Goal: Task Accomplishment & Management: Manage account settings

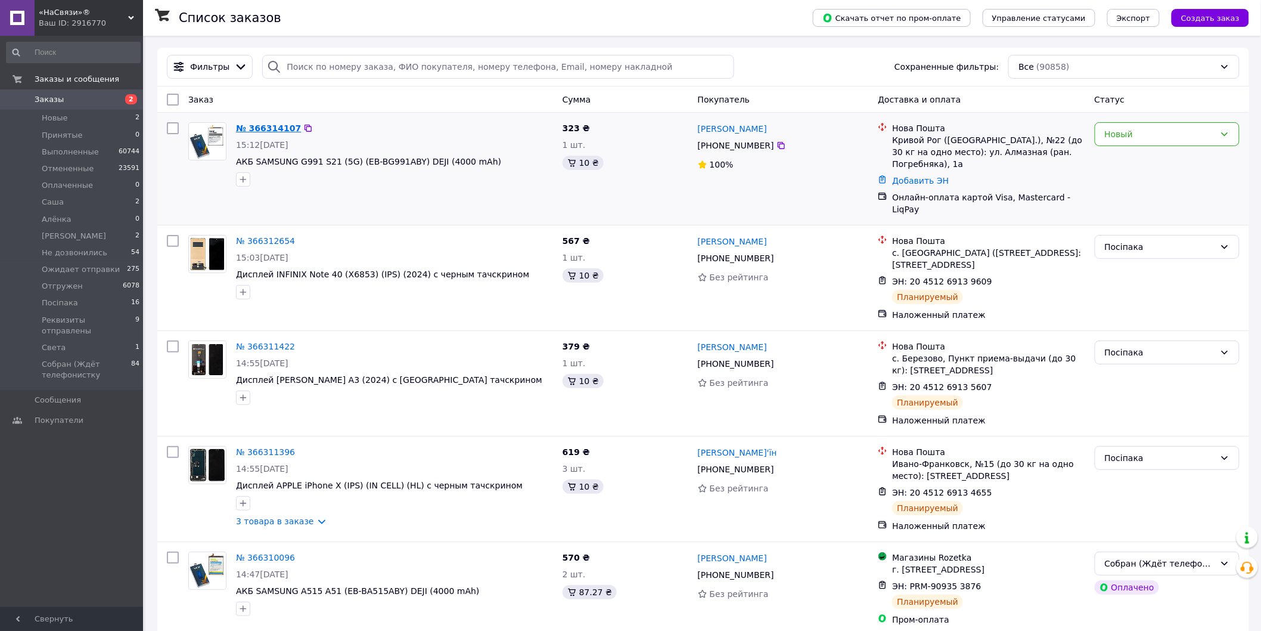
click at [259, 127] on link "№ 366314107" at bounding box center [268, 128] width 65 height 10
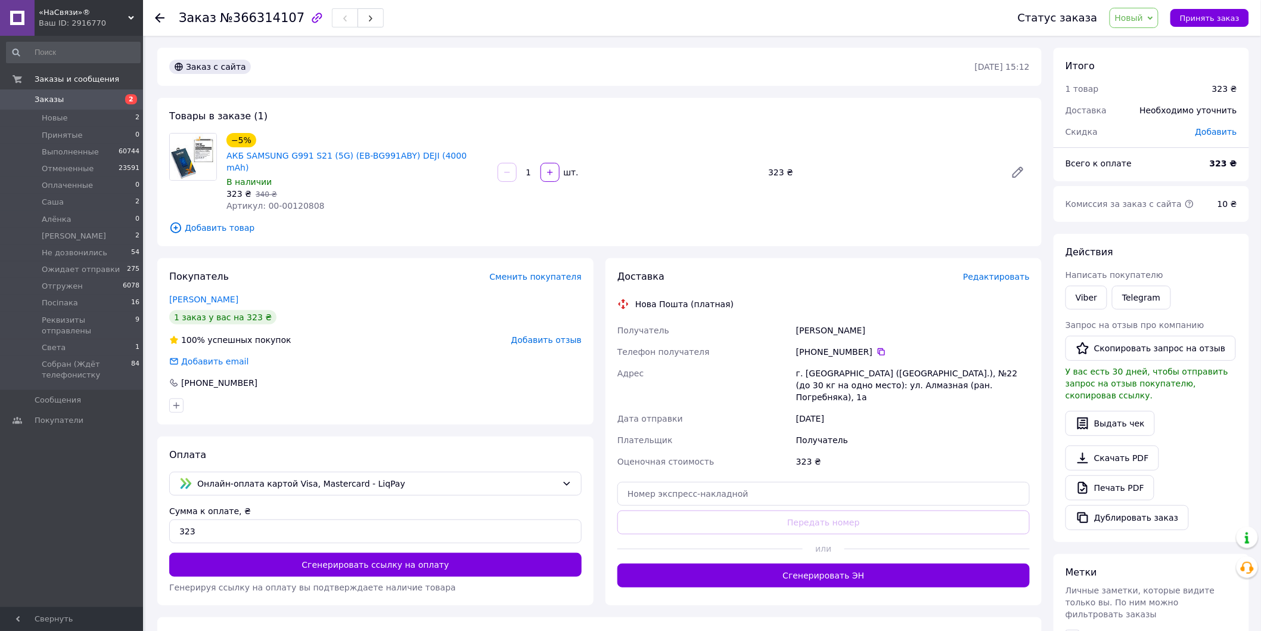
click at [284, 201] on span "Артикул: 00-00120808" at bounding box center [275, 206] width 98 height 10
copy span "00120808"
drag, startPoint x: 445, startPoint y: 79, endPoint x: 443, endPoint y: 86, distance: 7.4
click at [444, 81] on div "Заказ с сайта 12.10.2025 • 15:12" at bounding box center [599, 67] width 884 height 38
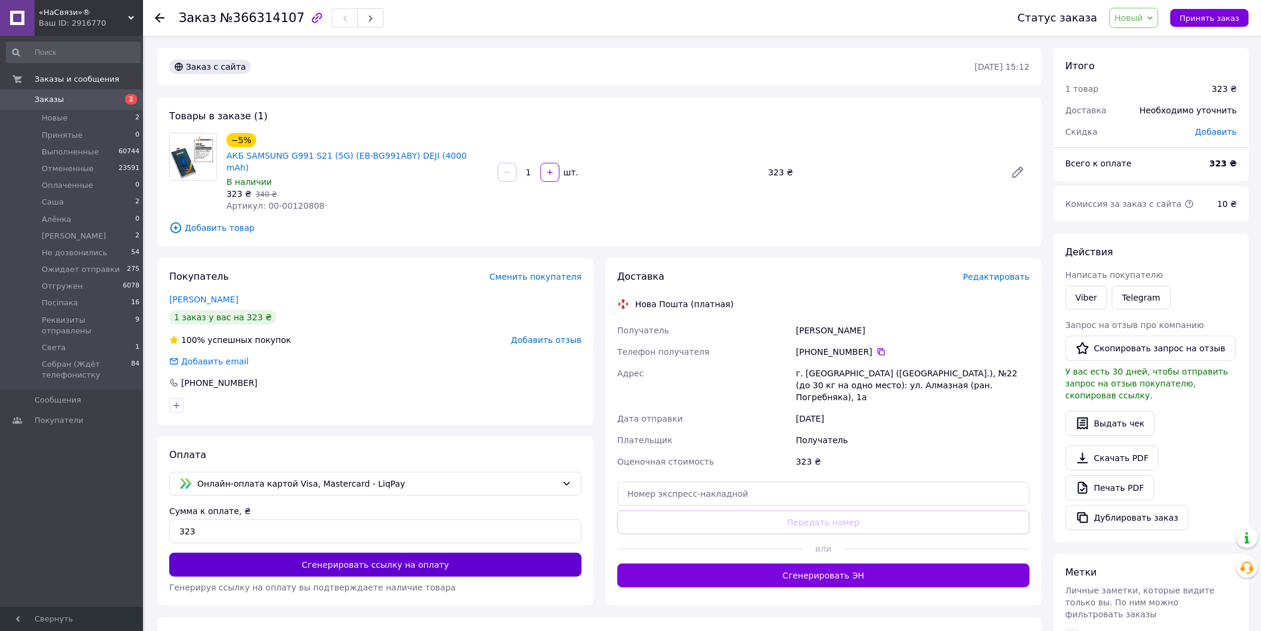
click at [319, 552] on button "Сгенерировать ссылку на оплату" at bounding box center [375, 564] width 412 height 24
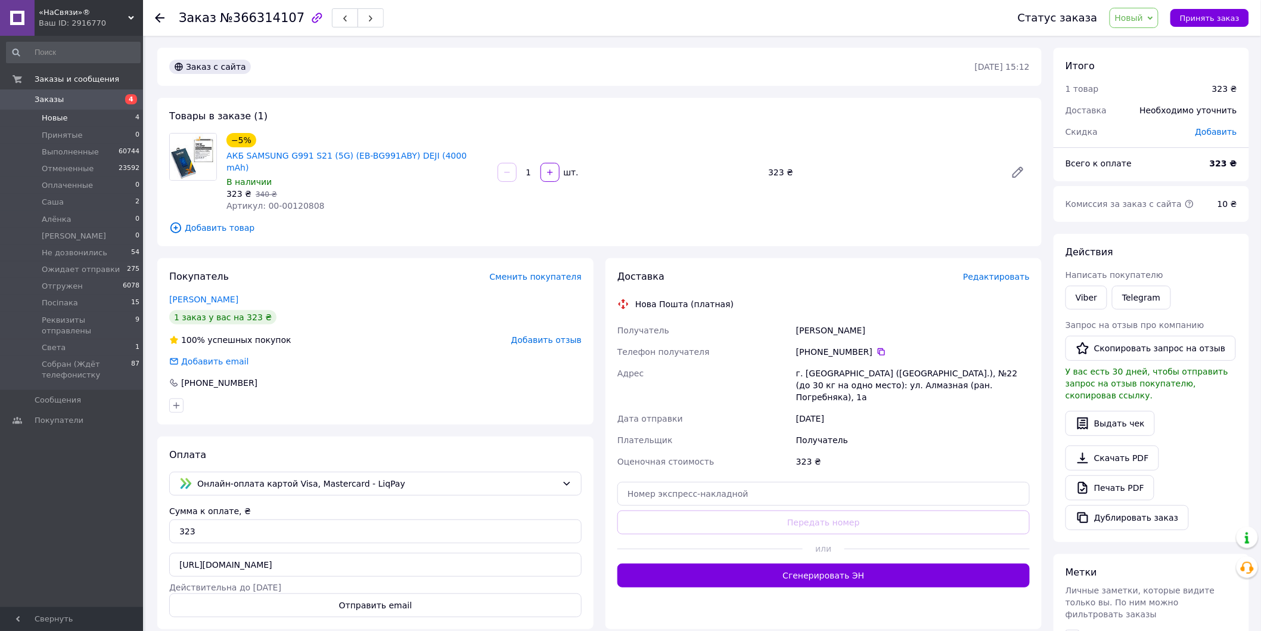
click at [46, 118] on span "Новые" at bounding box center [55, 118] width 26 height 11
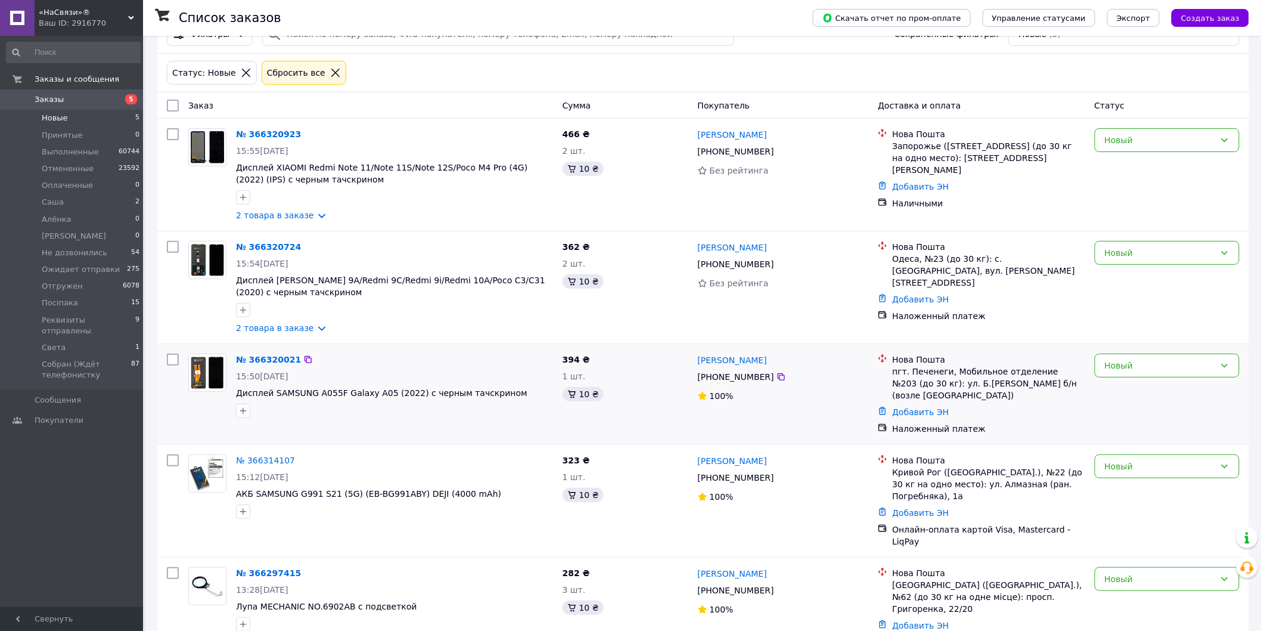
scroll to position [50, 0]
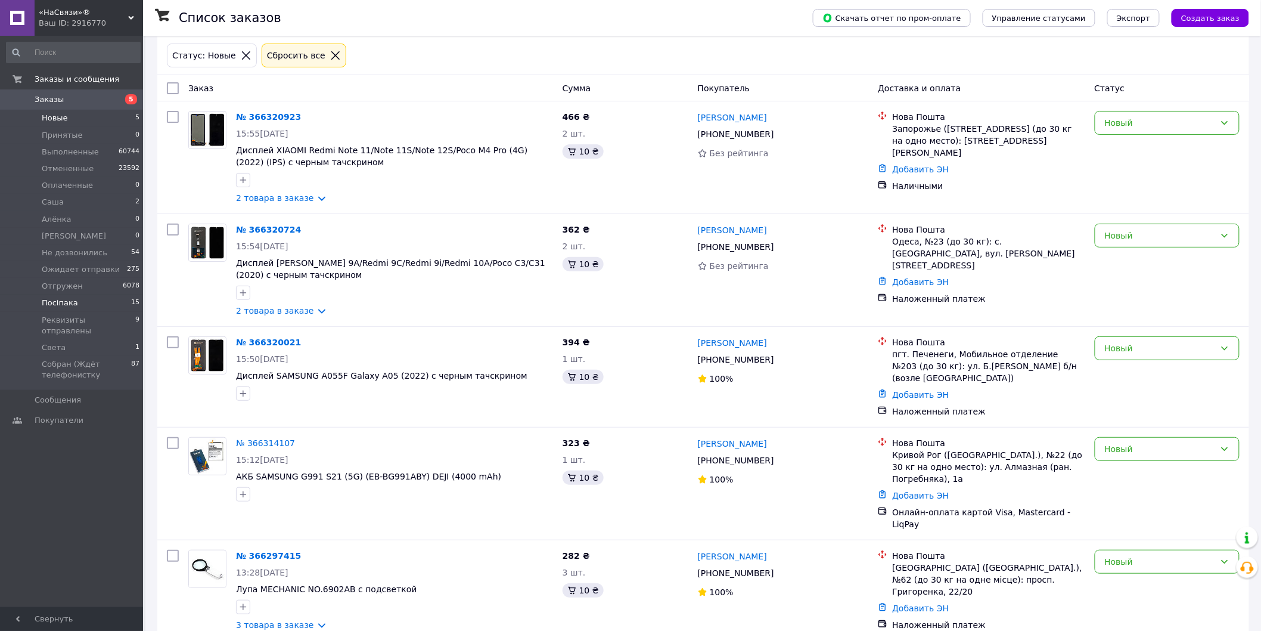
click at [72, 303] on span "Посіпака" at bounding box center [60, 302] width 36 height 11
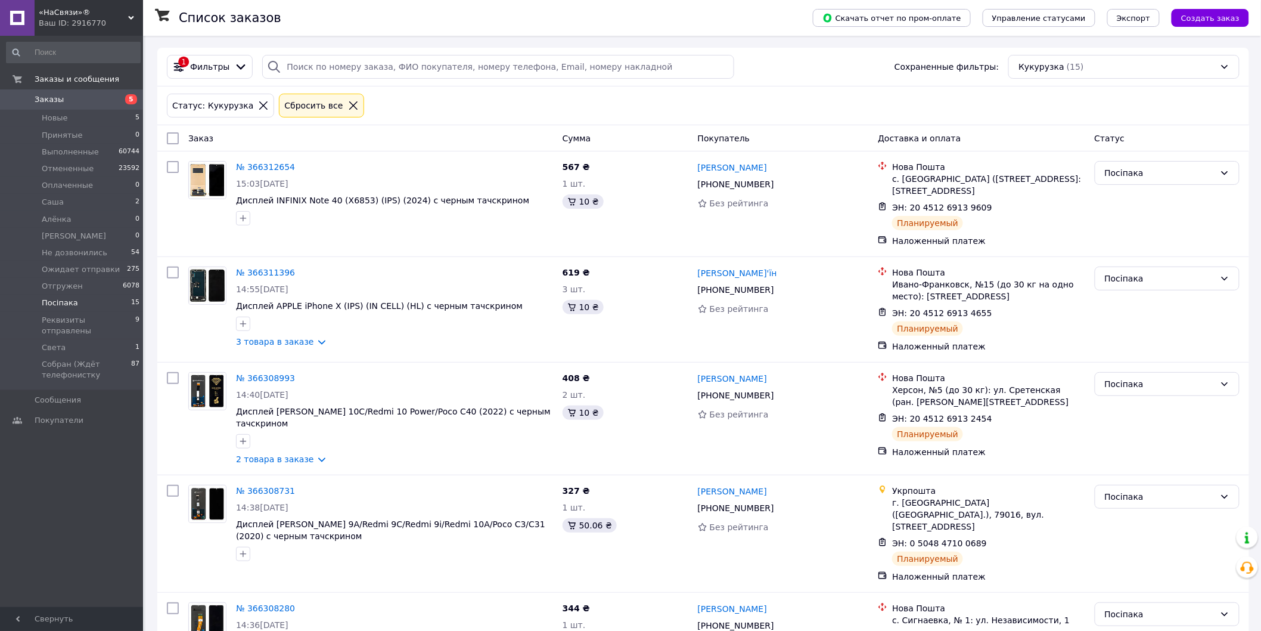
scroll to position [1103, 0]
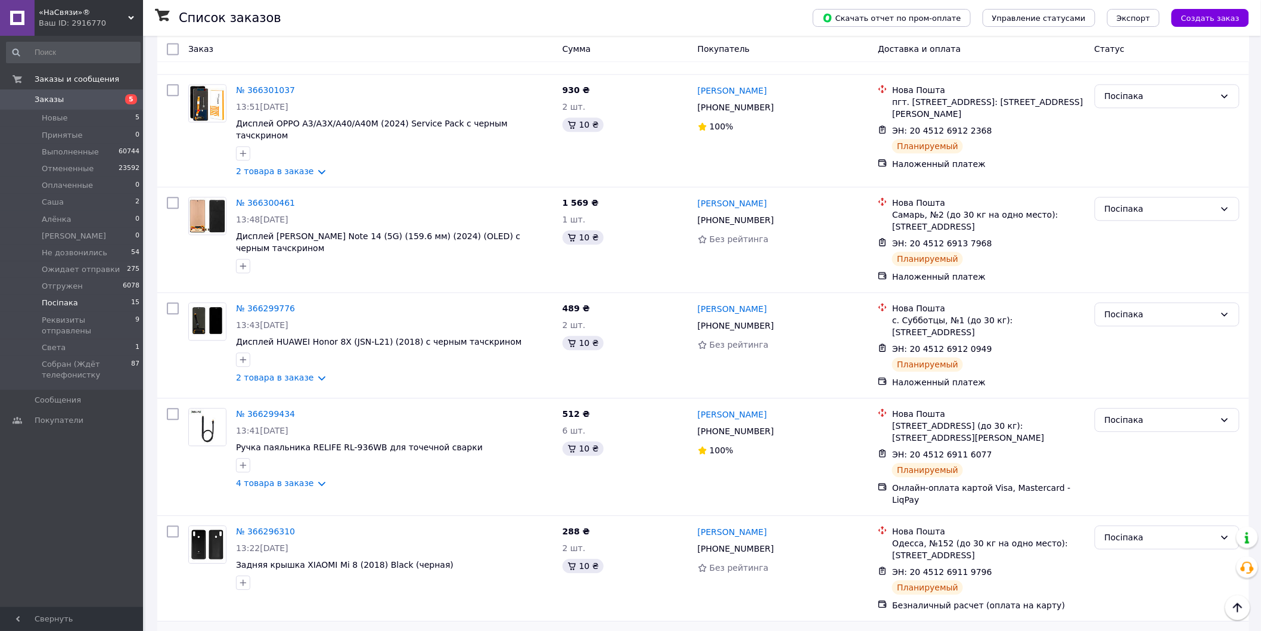
click at [1130, 630] on div "Посіпака" at bounding box center [1160, 642] width 110 height 13
click at [1133, 509] on li "Собран (Ждёт телефонистку" at bounding box center [1167, 516] width 144 height 33
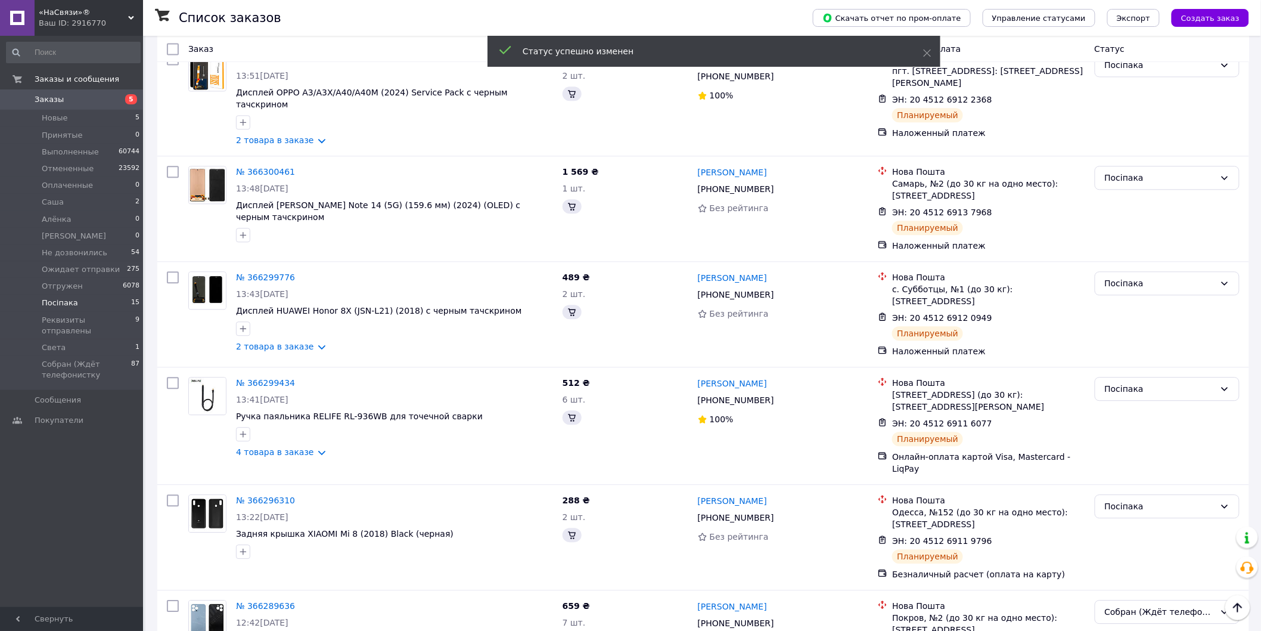
scroll to position [1103, 0]
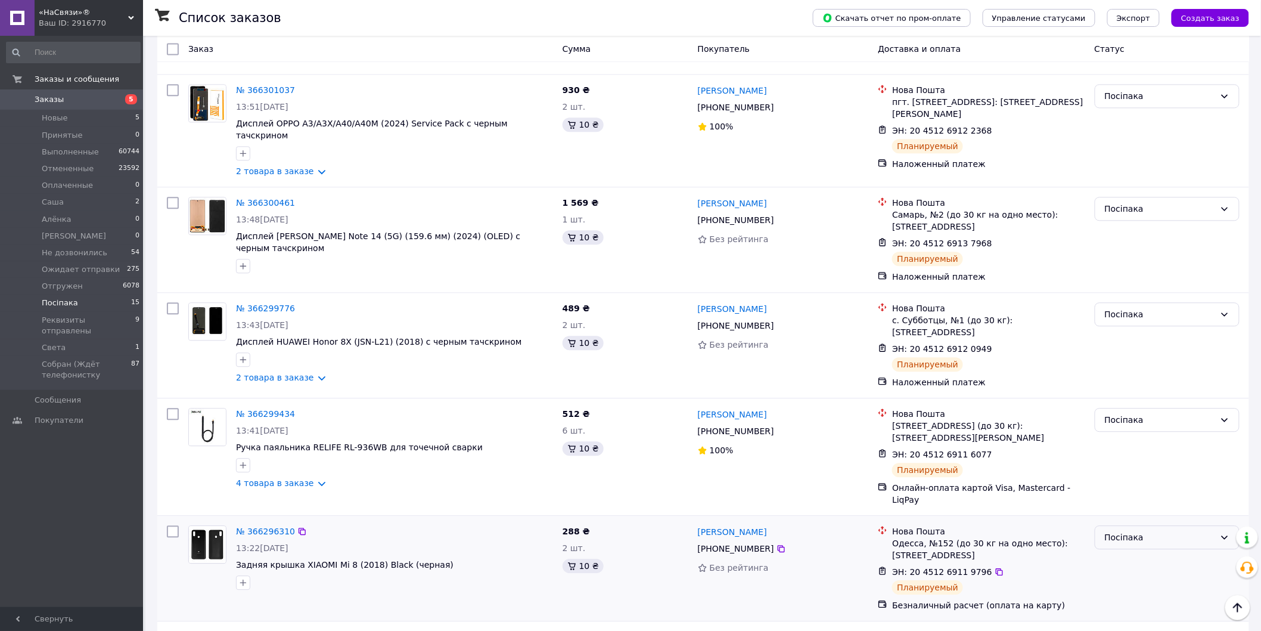
click at [1148, 530] on div "Посіпака" at bounding box center [1160, 536] width 110 height 13
click at [1158, 533] on li "Собран (Ждёт телефонистку" at bounding box center [1167, 543] width 144 height 33
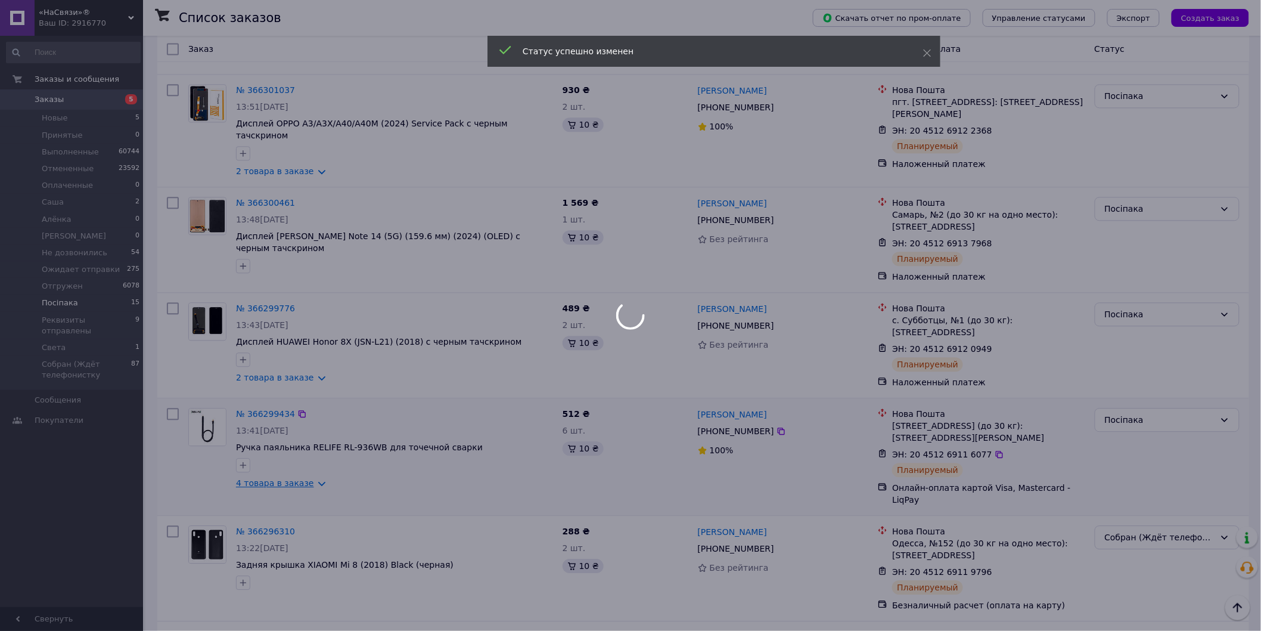
click at [284, 389] on div at bounding box center [630, 315] width 1261 height 631
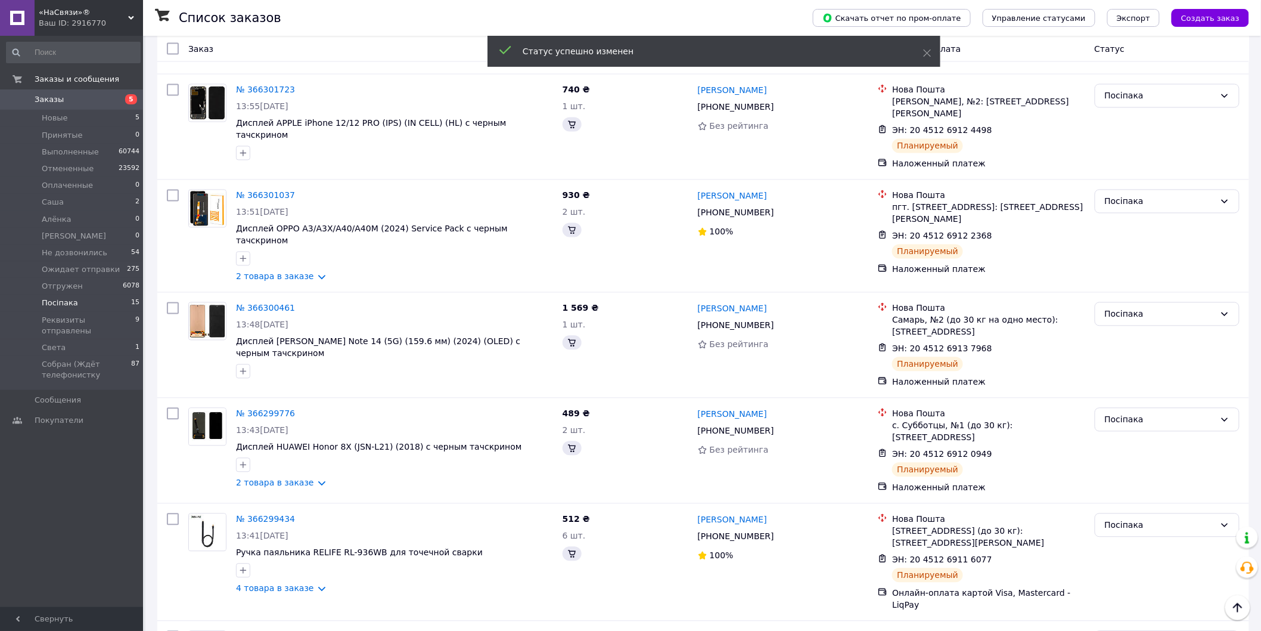
scroll to position [891, 0]
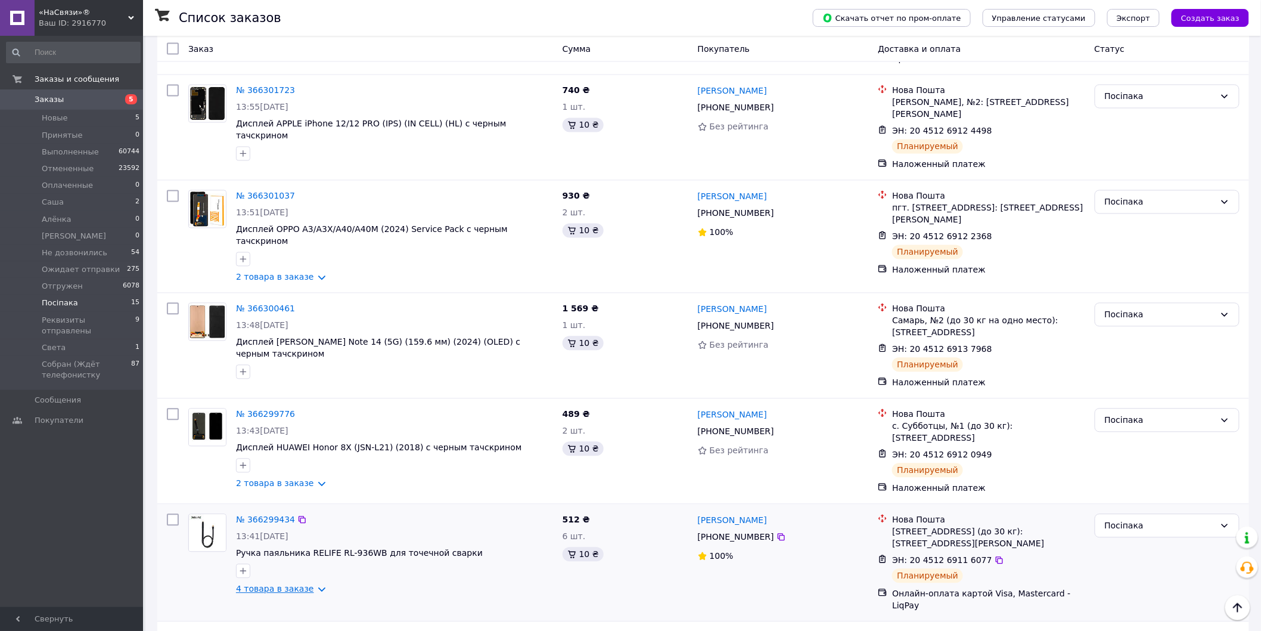
click at [259, 584] on link "4 товара в заказе" at bounding box center [275, 589] width 78 height 10
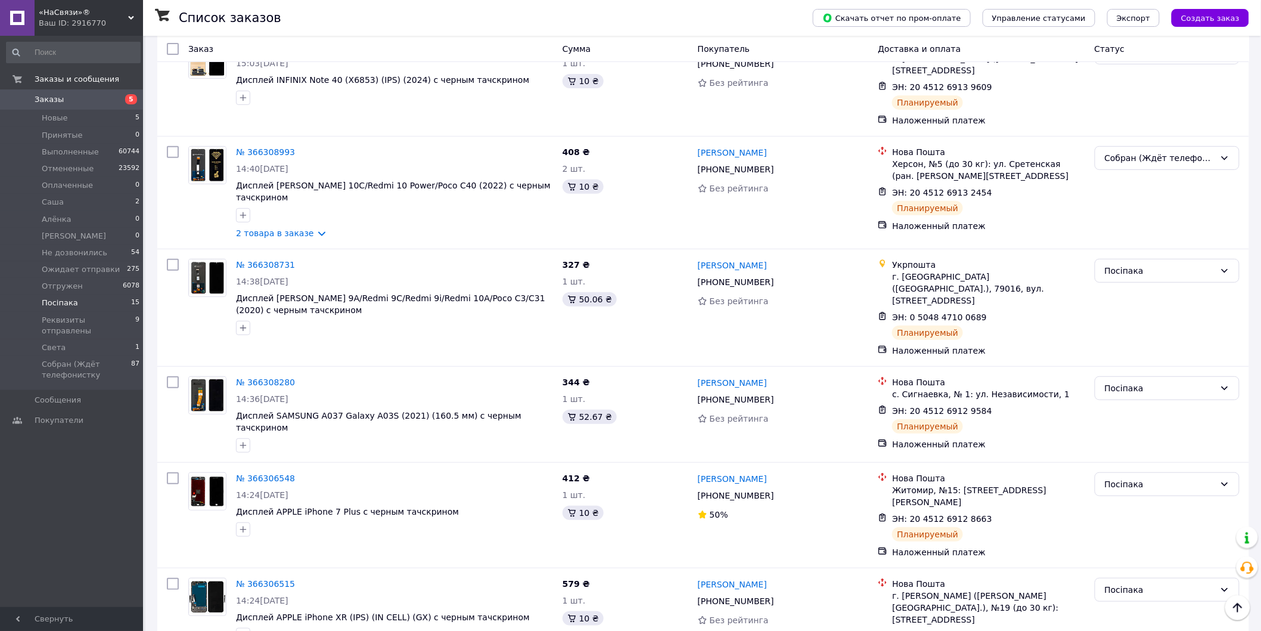
scroll to position [88, 0]
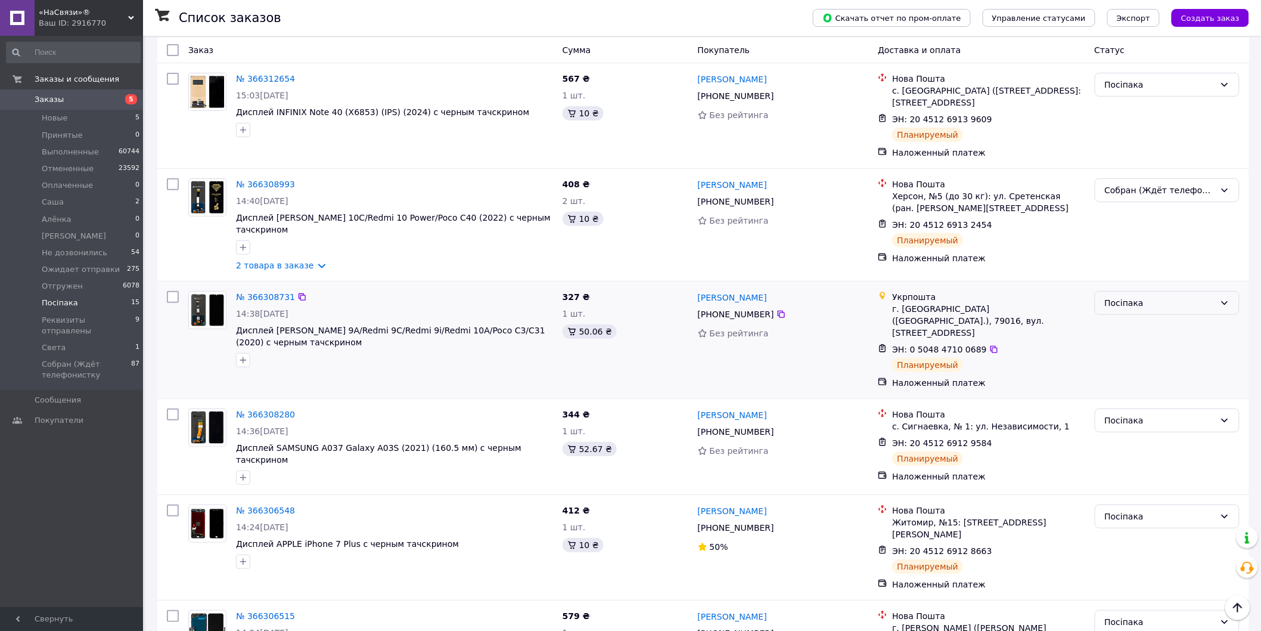
drag, startPoint x: 1123, startPoint y: 286, endPoint x: 1123, endPoint y: 301, distance: 14.9
click at [1123, 301] on div "Посіпака" at bounding box center [1167, 303] width 145 height 24
click at [1126, 296] on div "Посіпака" at bounding box center [1160, 302] width 110 height 13
click at [1127, 296] on div "Посіпака" at bounding box center [1160, 302] width 110 height 13
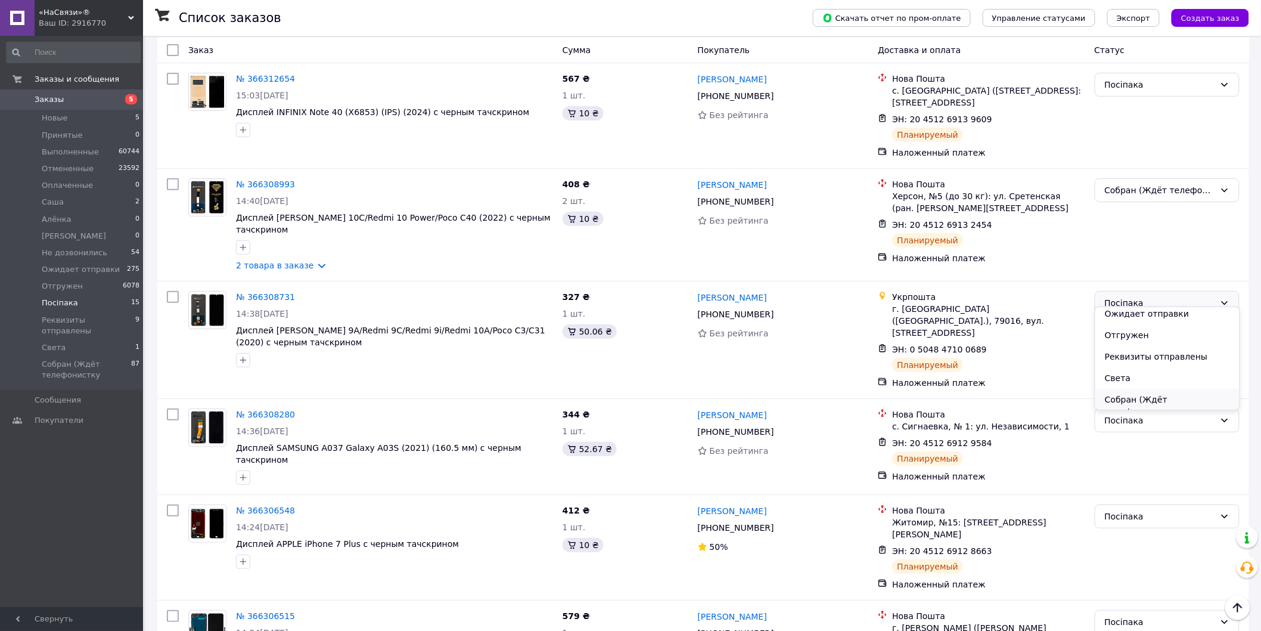
click at [1127, 402] on li "Собран (Ждёт телефонистку" at bounding box center [1167, 405] width 144 height 33
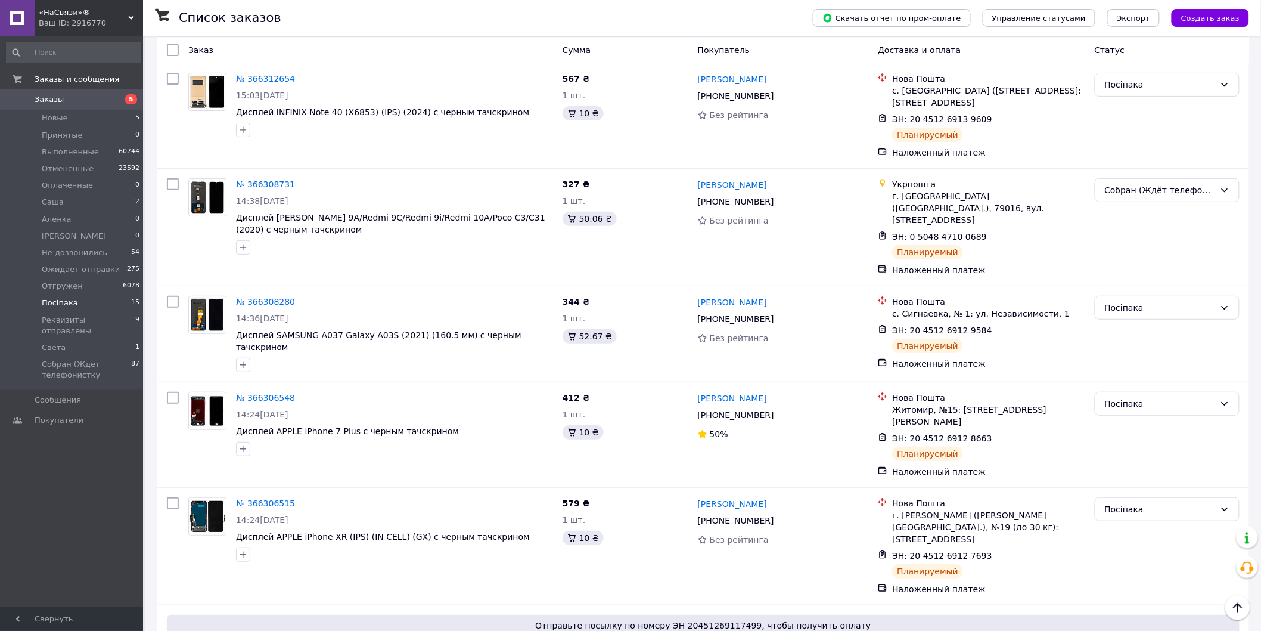
click at [56, 517] on div "Заказы и сообщения Заказы 5 Новые 5 Принятые 0 Выполненные 60744 Отмененные 235…" at bounding box center [73, 323] width 147 height 575
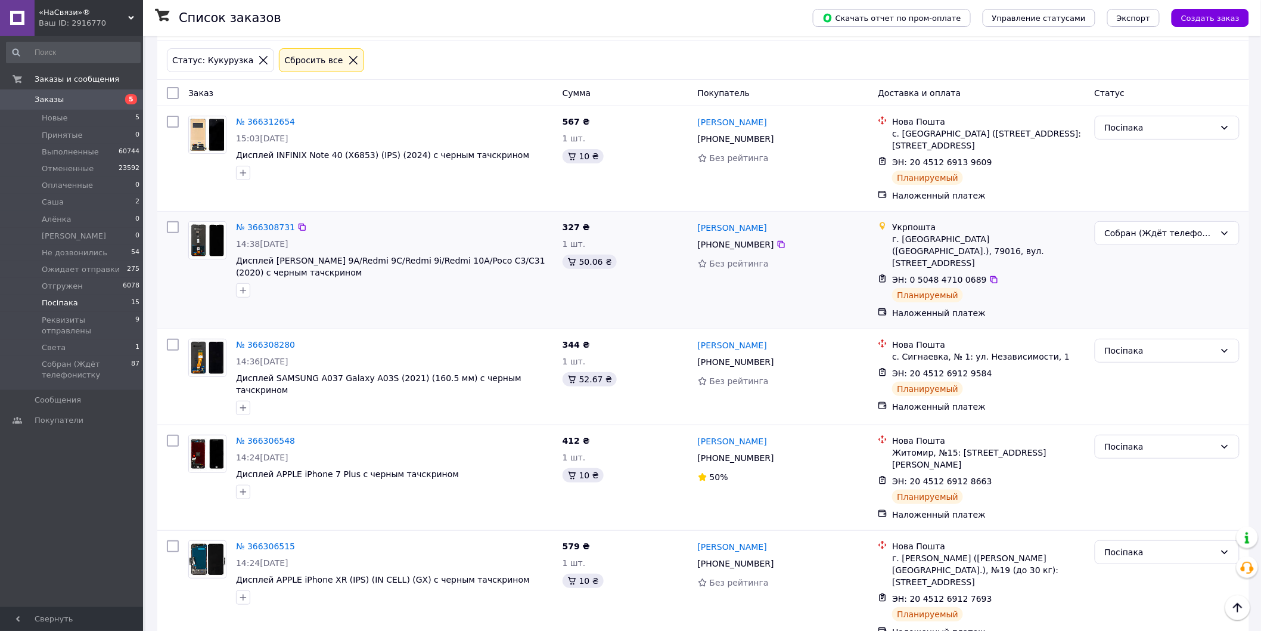
scroll to position [0, 0]
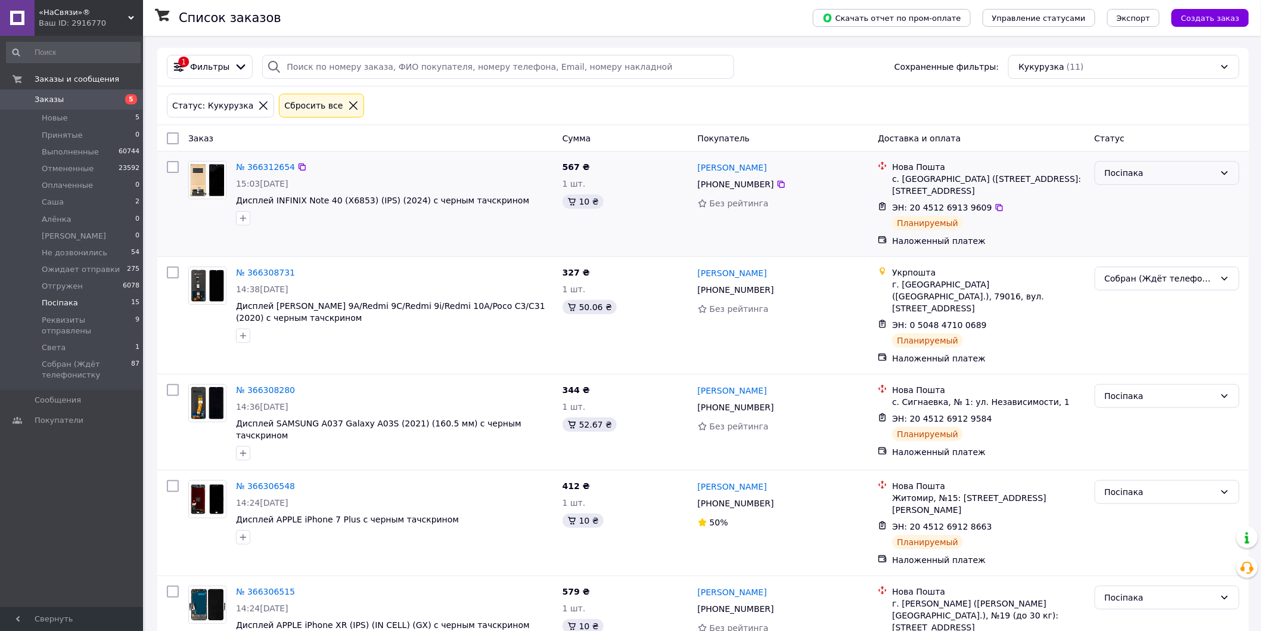
click at [1148, 178] on div "Посіпака" at bounding box center [1160, 172] width 110 height 13
click at [1134, 281] on li "Собран (Ждёт телефонистку" at bounding box center [1167, 287] width 144 height 33
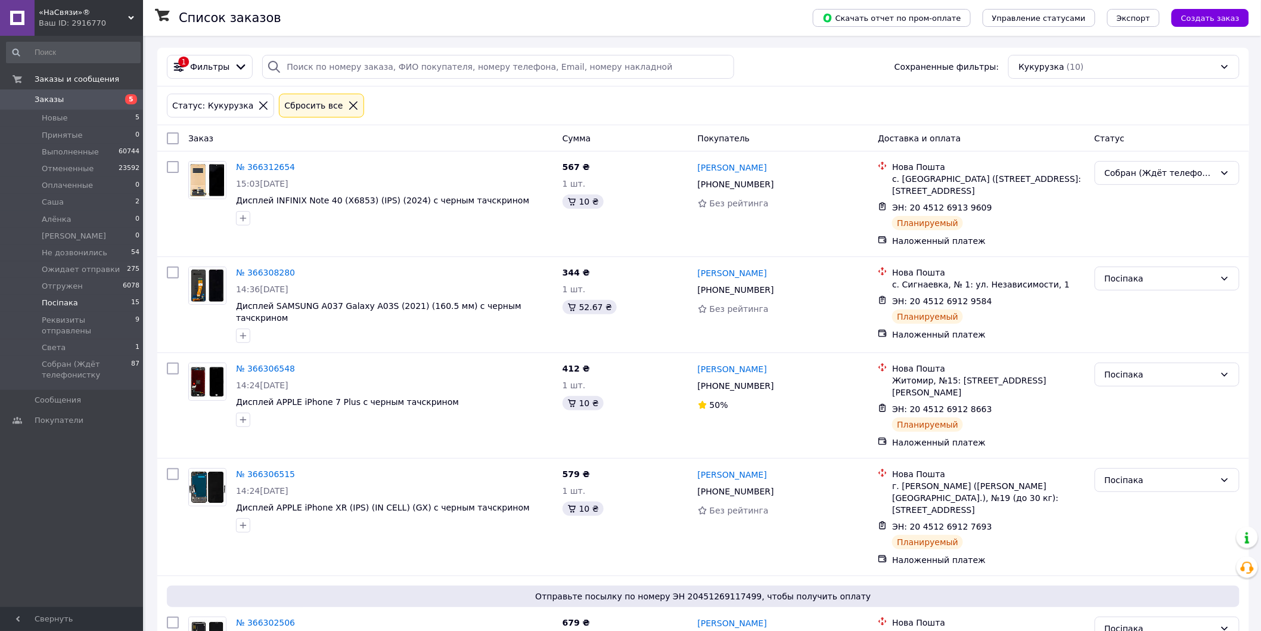
drag, startPoint x: 58, startPoint y: 534, endPoint x: 89, endPoint y: 496, distance: 49.1
click at [58, 533] on div "Заказы и сообщения Заказы 5 Новые 5 Принятые 0 Выполненные 60744 Отмененные 235…" at bounding box center [73, 323] width 147 height 575
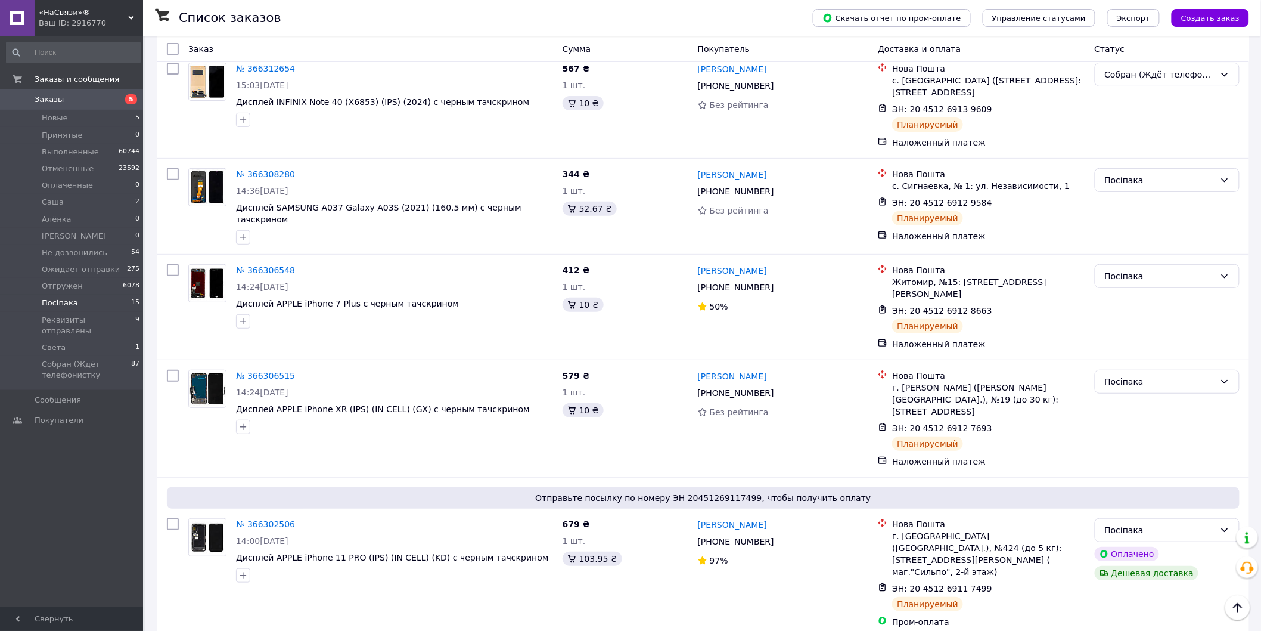
scroll to position [0, 0]
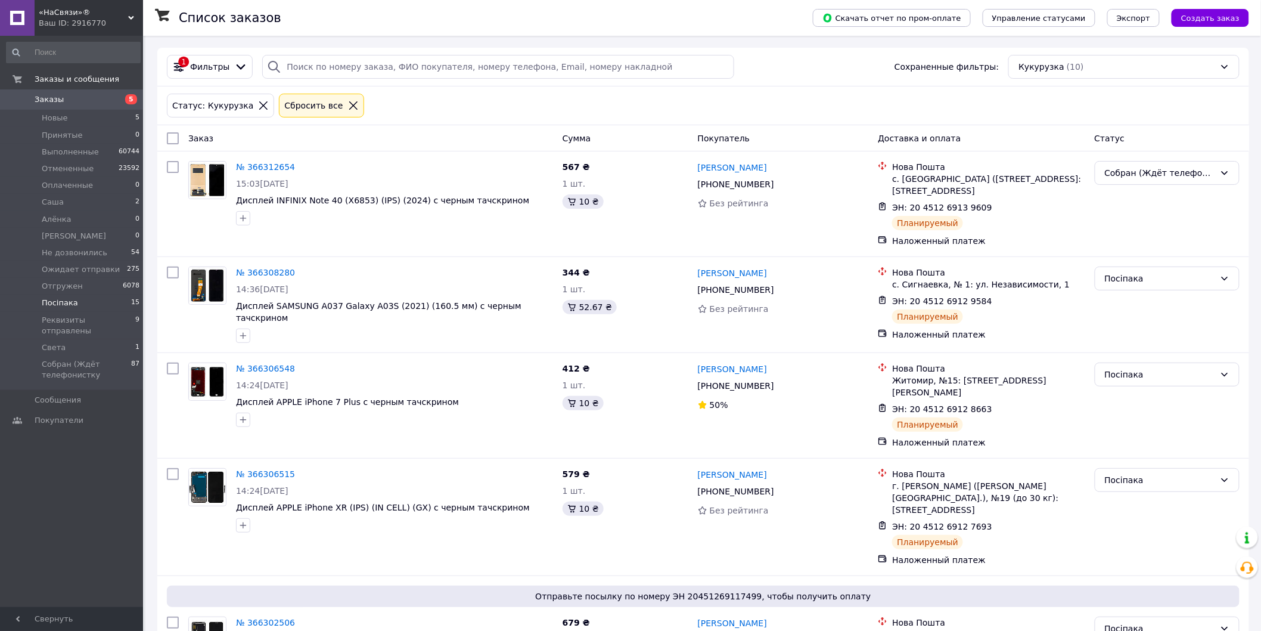
drag, startPoint x: 25, startPoint y: 567, endPoint x: 39, endPoint y: 542, distance: 28.0
click at [27, 563] on div "Заказы и сообщения Заказы 5 Новые 5 Принятые 0 Выполненные 60744 Отмененные 235…" at bounding box center [73, 323] width 147 height 575
drag, startPoint x: 14, startPoint y: 514, endPoint x: 131, endPoint y: 50, distance: 478.1
click at [49, 485] on div "Заказы и сообщения Заказы 5 Новые 5 Принятые 0 Выполненные 60744 Отмененные 235…" at bounding box center [73, 323] width 147 height 575
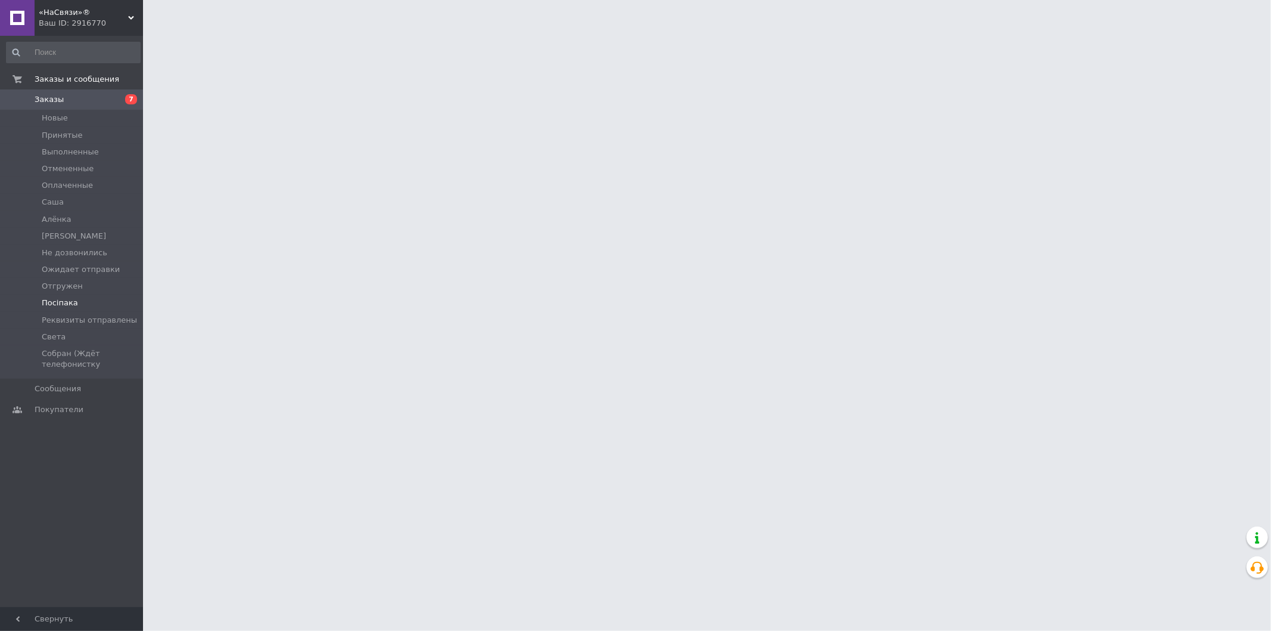
click at [55, 303] on span "Посіпака" at bounding box center [60, 302] width 36 height 11
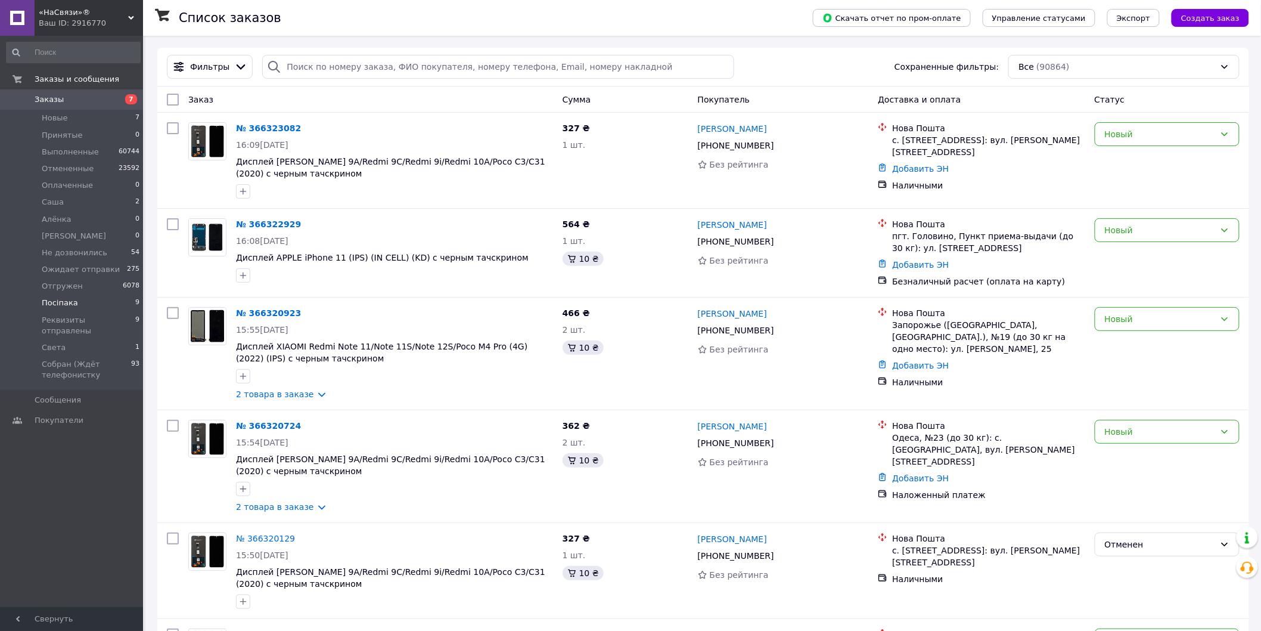
click at [84, 303] on li "Посіпака 9" at bounding box center [73, 302] width 147 height 17
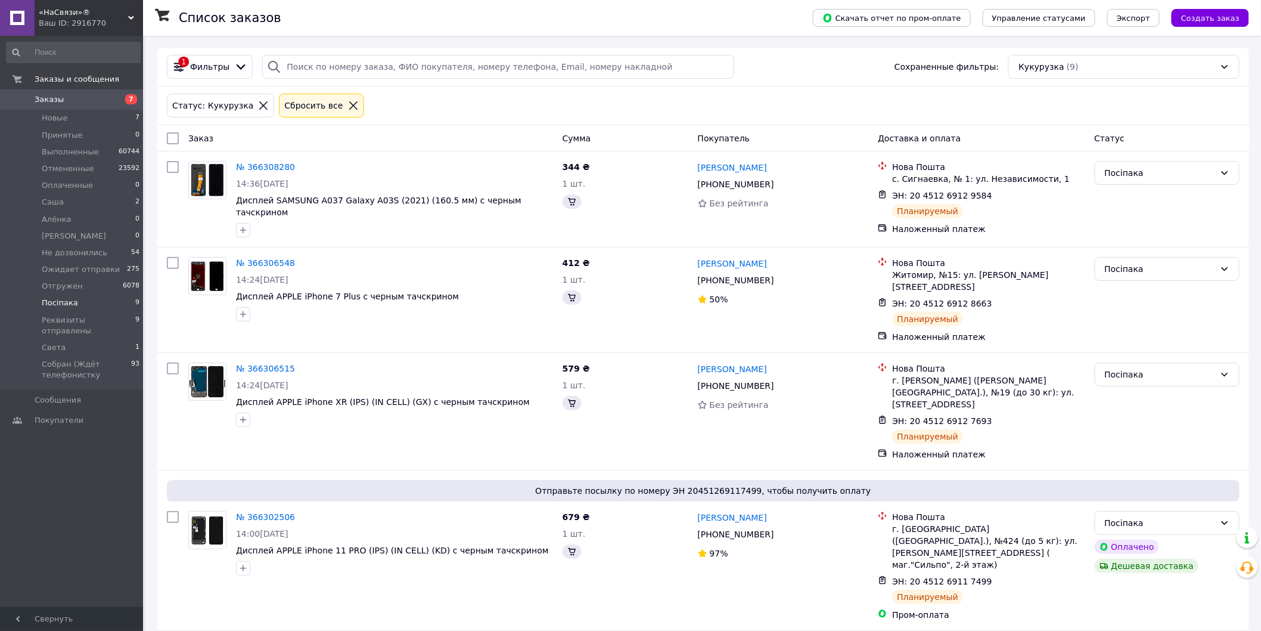
click at [378, 135] on div "Заказ" at bounding box center [371, 138] width 374 height 21
click at [1158, 176] on div "Посіпака" at bounding box center [1160, 172] width 110 height 13
click at [1163, 281] on li "Собран (Ждёт телефонистку" at bounding box center [1167, 287] width 144 height 33
click at [1139, 272] on div "Посіпака" at bounding box center [1160, 268] width 110 height 13
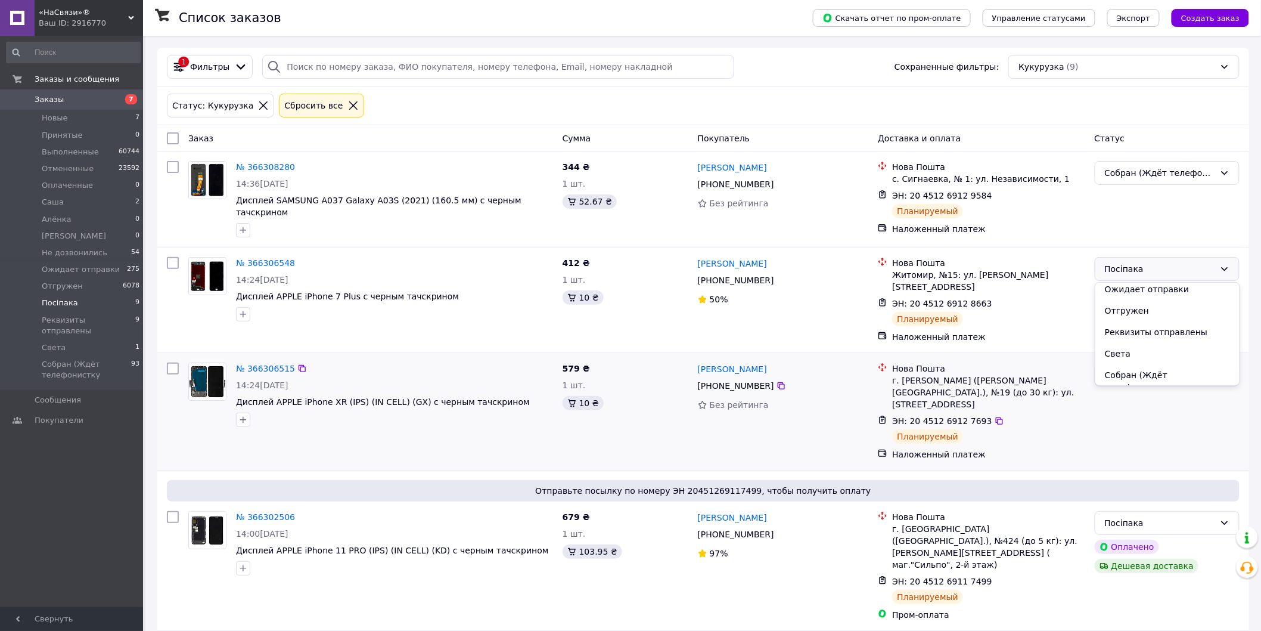
click at [1133, 374] on li "Собран (Ждёт телефонистку" at bounding box center [1167, 380] width 144 height 33
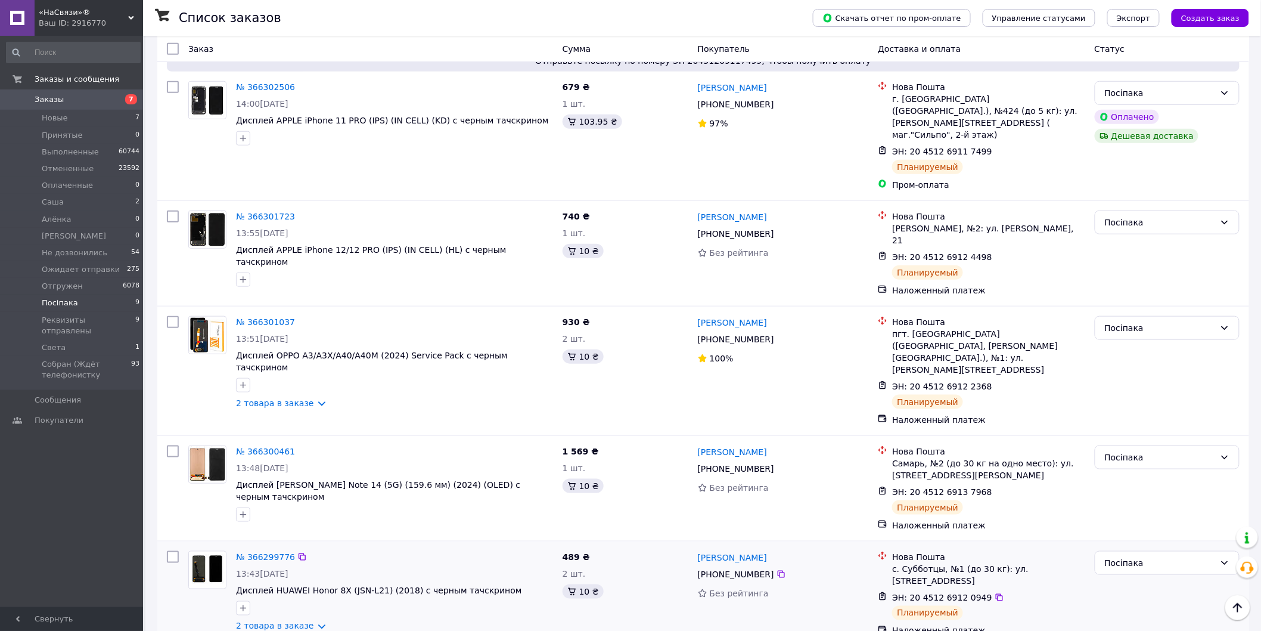
scroll to position [380, 0]
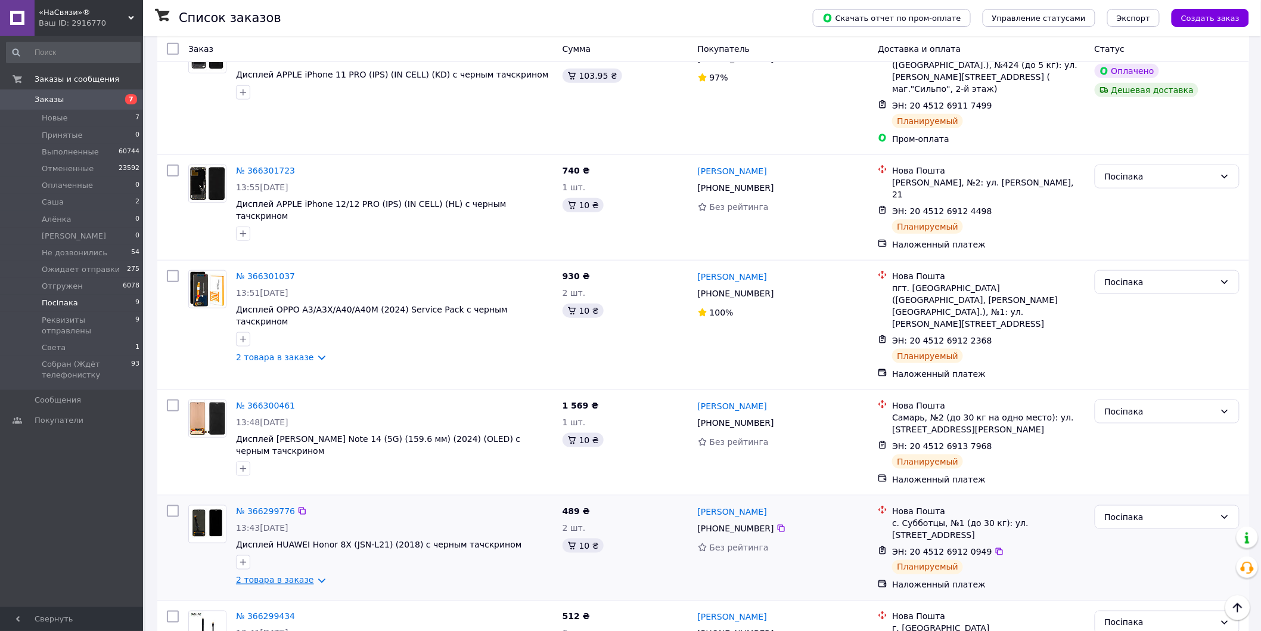
click at [277, 575] on link "2 товара в заказе" at bounding box center [275, 580] width 78 height 10
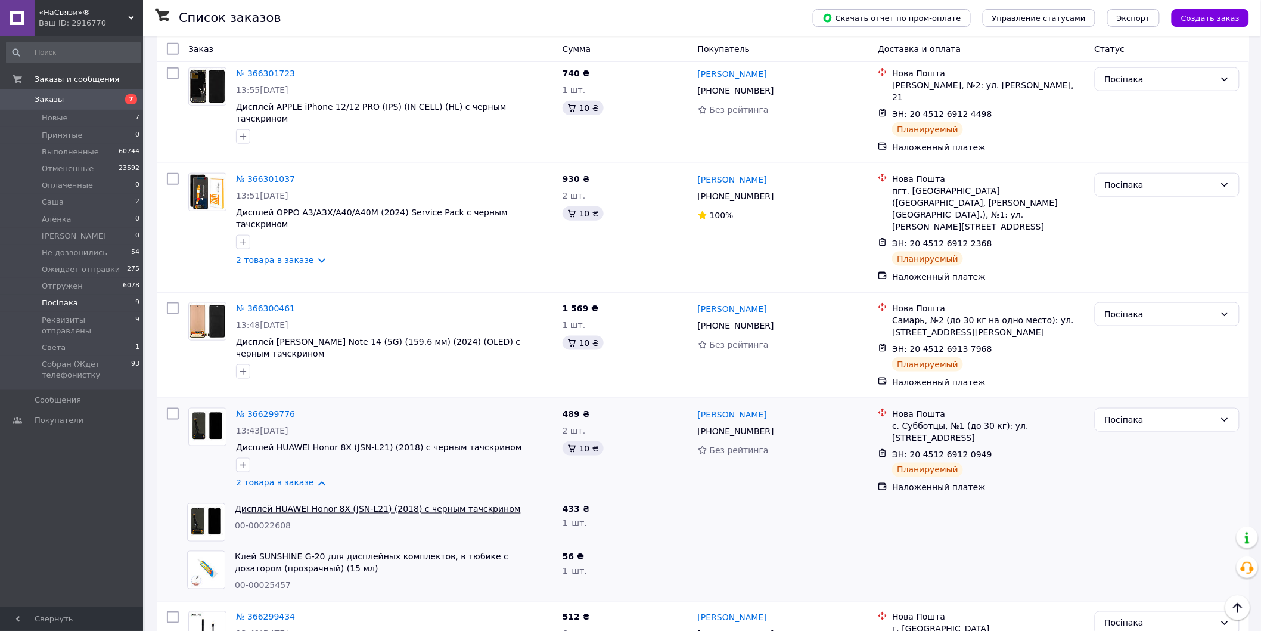
scroll to position [477, 0]
click at [1125, 412] on div "Посіпака" at bounding box center [1160, 418] width 110 height 13
click at [1135, 437] on li "Собран (Ждёт телефонистку" at bounding box center [1167, 449] width 144 height 33
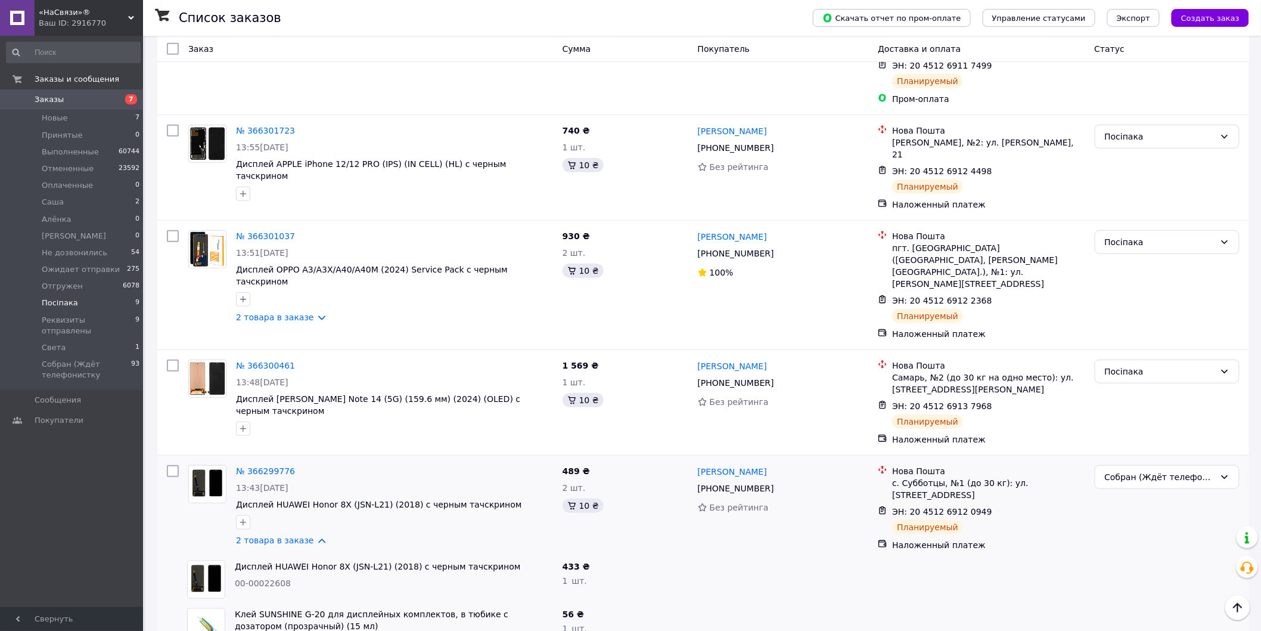
scroll to position [212, 0]
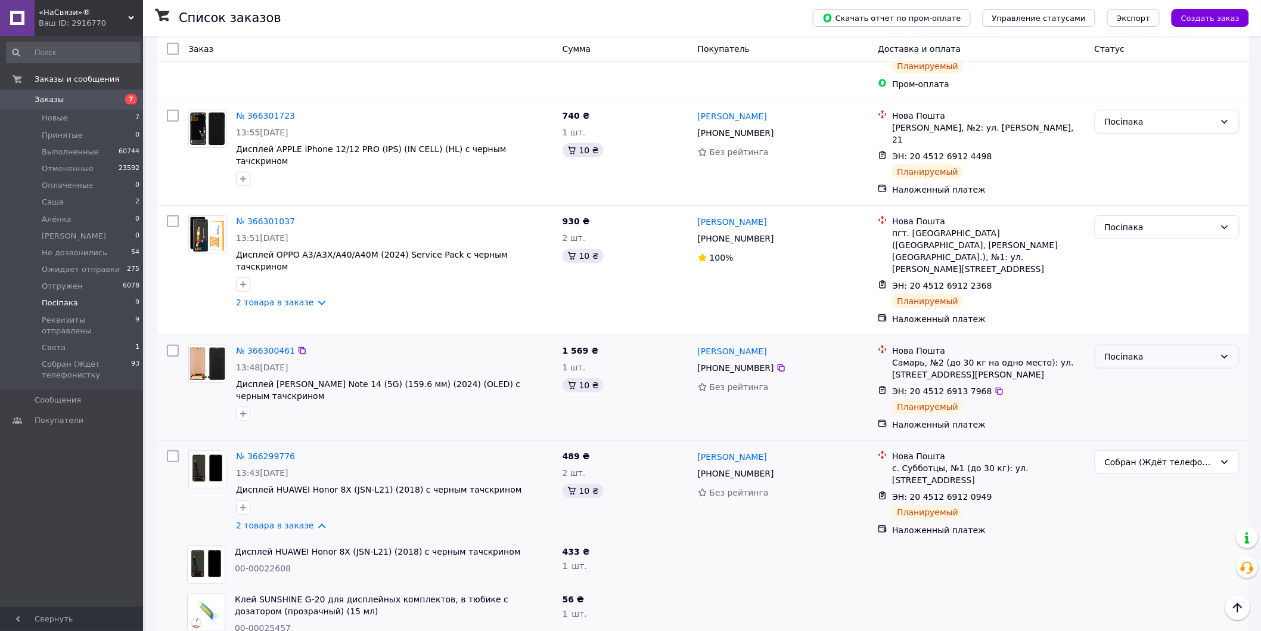
click at [1169, 350] on div "Посіпака" at bounding box center [1160, 356] width 110 height 13
click at [1144, 399] on li "Собран (Ждёт телефонистку" at bounding box center [1167, 411] width 144 height 33
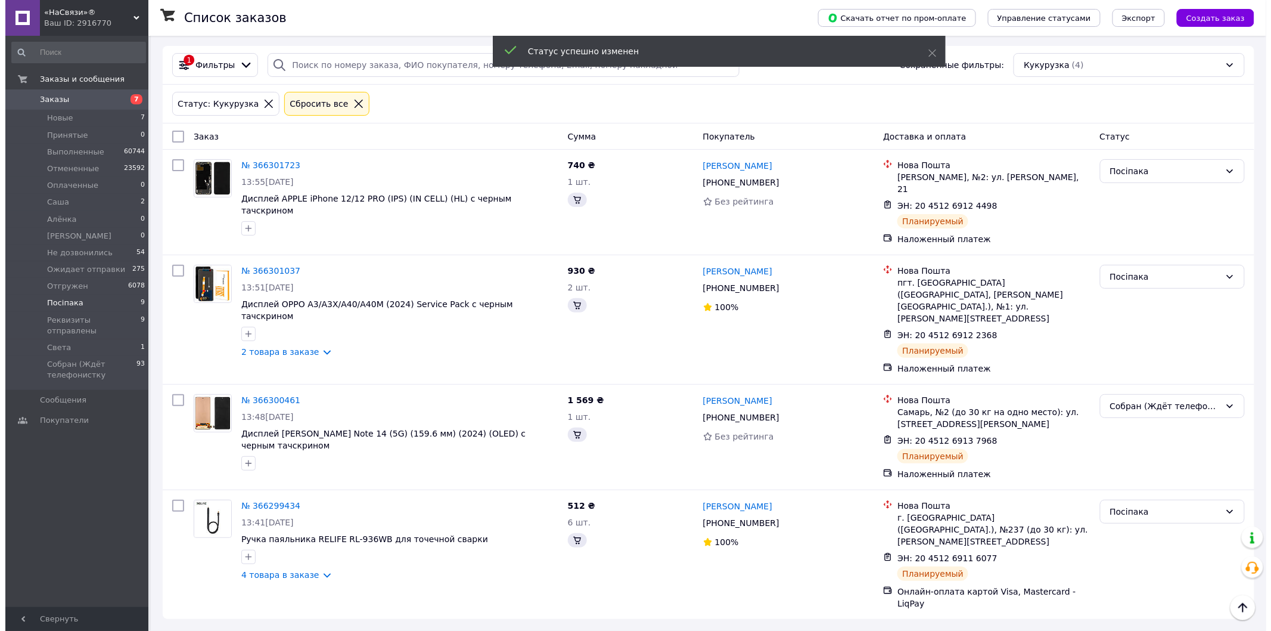
scroll to position [0, 0]
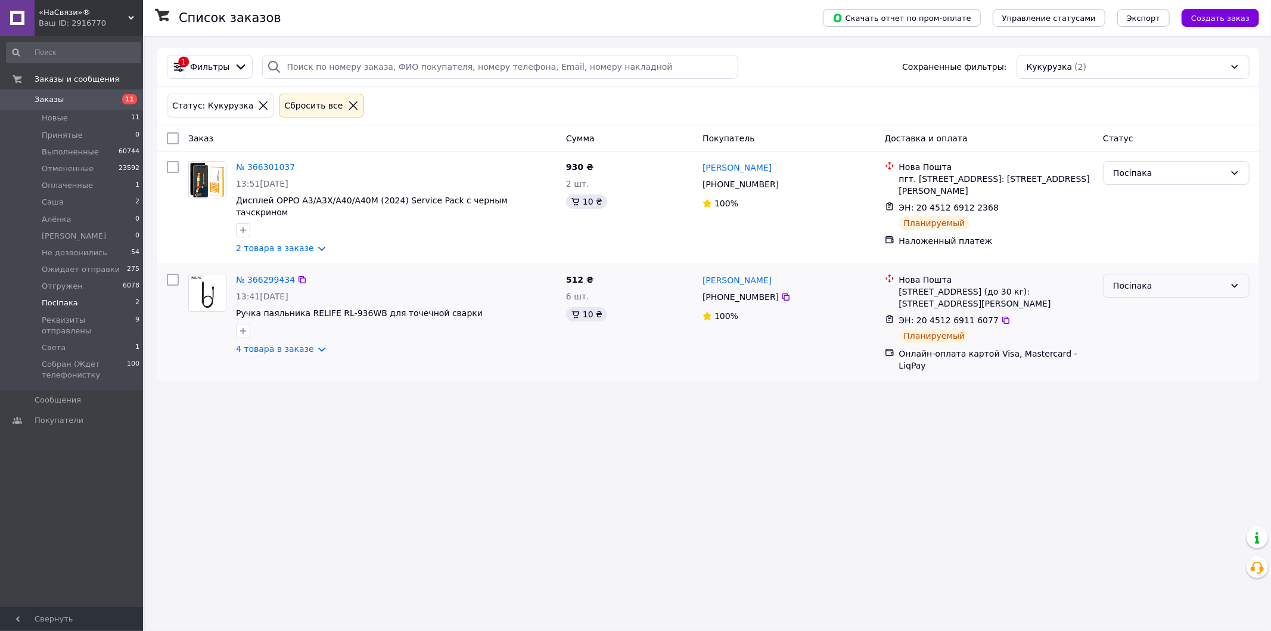
click at [1123, 279] on div "Посіпака" at bounding box center [1169, 285] width 112 height 13
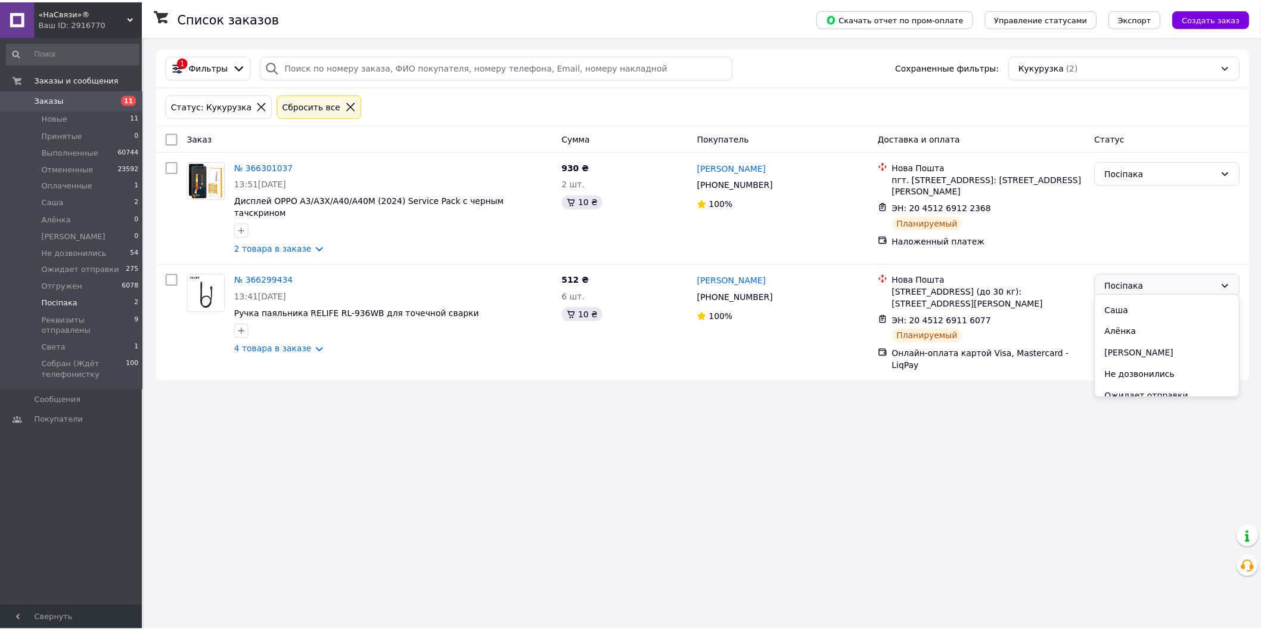
scroll to position [176, 0]
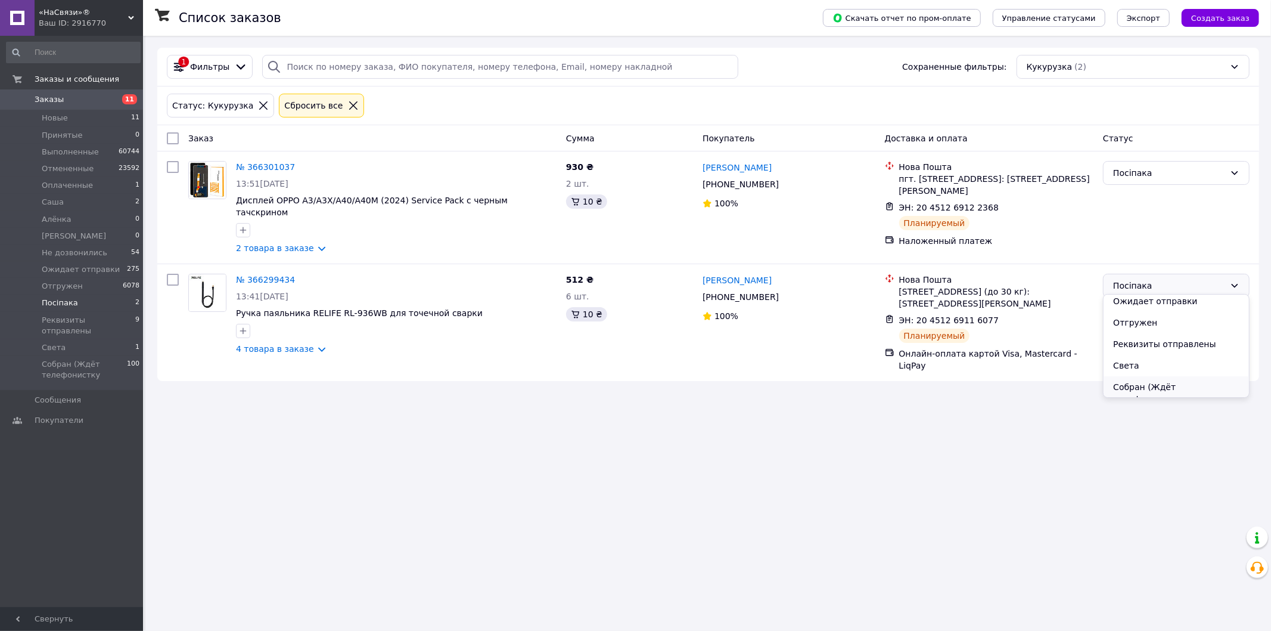
click at [1138, 384] on li "Собран (Ждёт телефонистку" at bounding box center [1176, 392] width 145 height 33
click at [76, 182] on span "Оплаченные" at bounding box center [67, 185] width 51 height 11
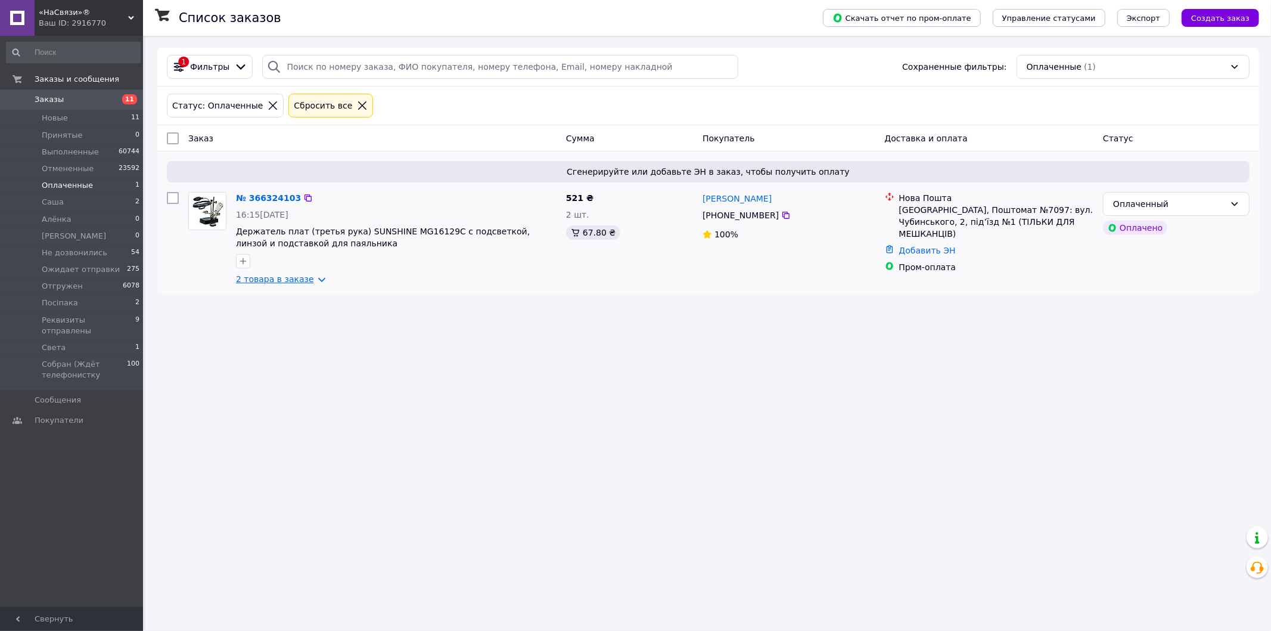
click at [302, 276] on link "2 товара в заказе" at bounding box center [275, 279] width 78 height 10
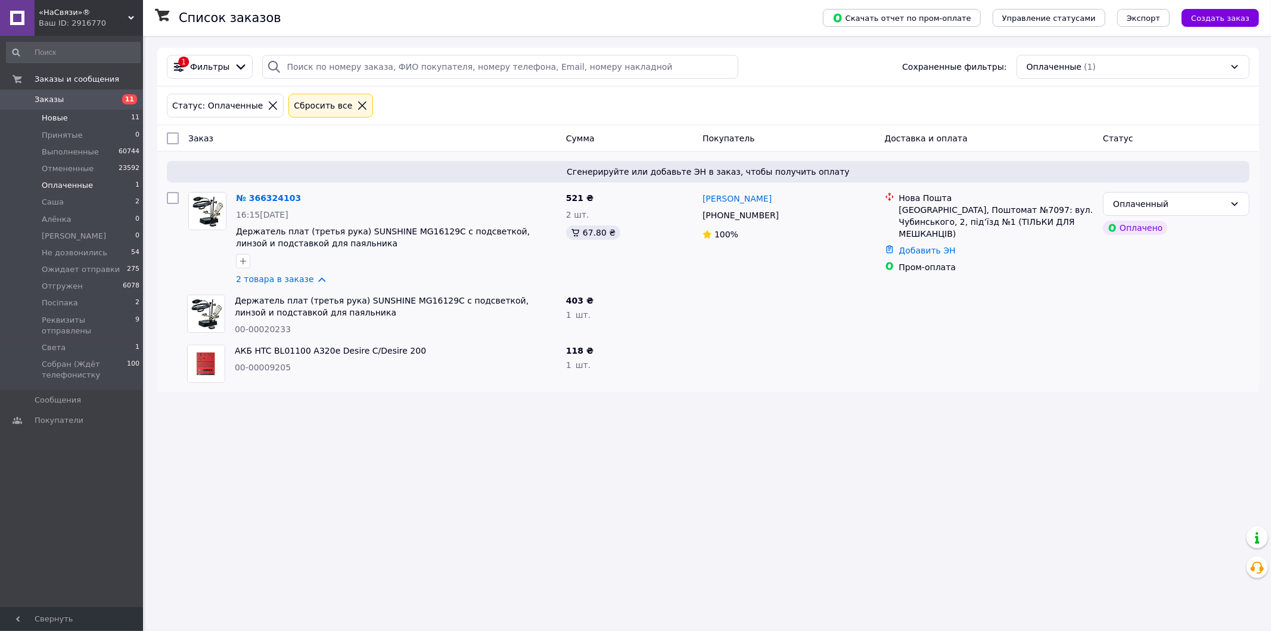
click at [49, 117] on span "Новые" at bounding box center [55, 118] width 26 height 11
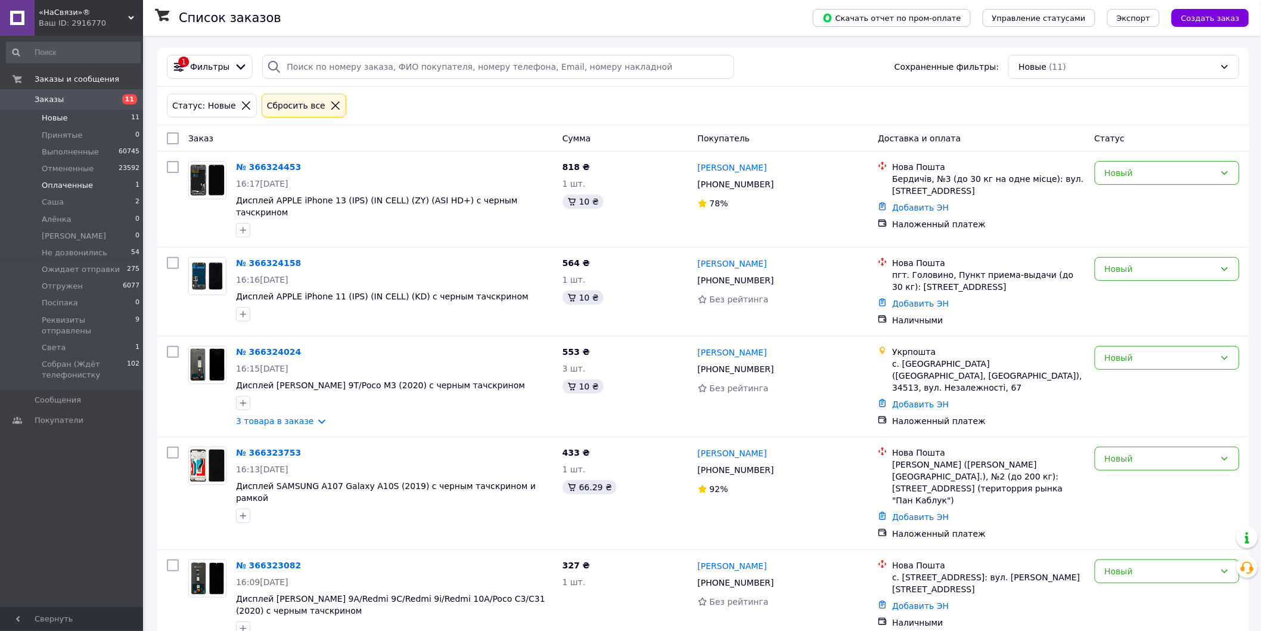
click at [57, 182] on span "Оплаченные" at bounding box center [67, 185] width 51 height 11
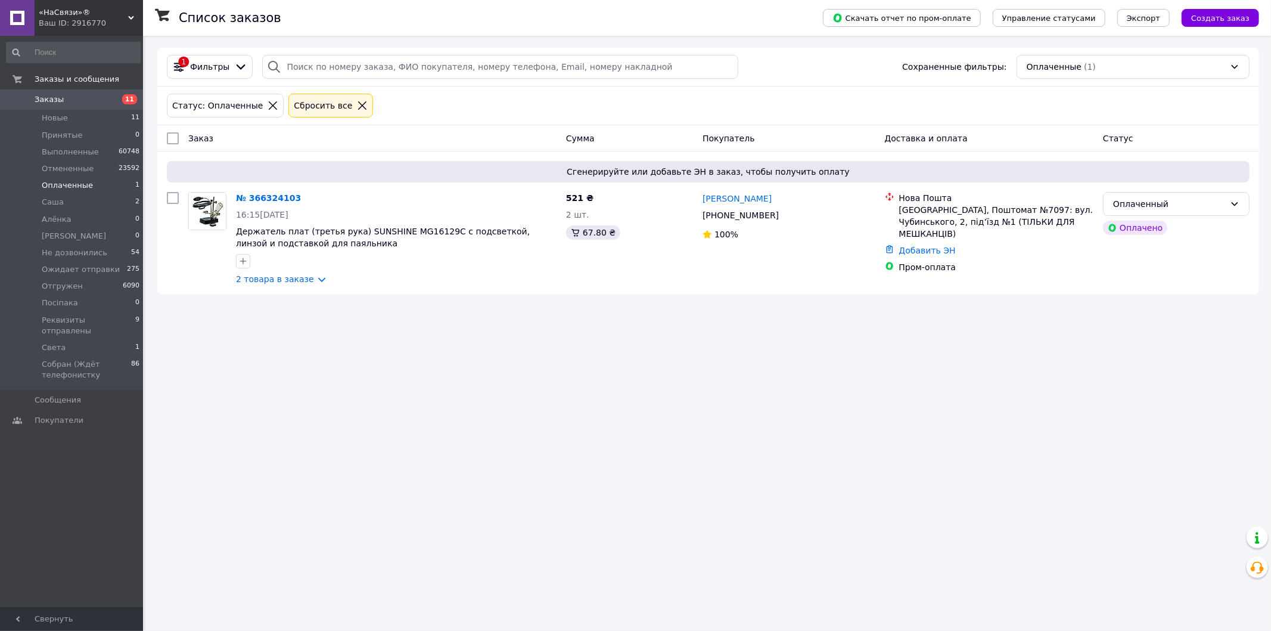
drag, startPoint x: 55, startPoint y: 119, endPoint x: 55, endPoint y: 92, distance: 26.8
click at [55, 118] on span "Новые" at bounding box center [55, 118] width 26 height 11
